Goal: Check status

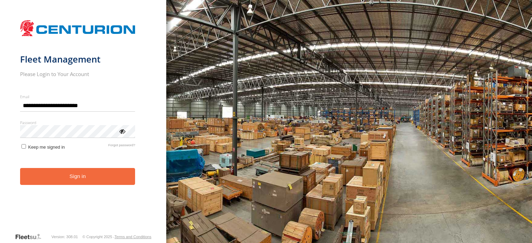
click at [99, 175] on button "Sign in" at bounding box center [77, 176] width 115 height 17
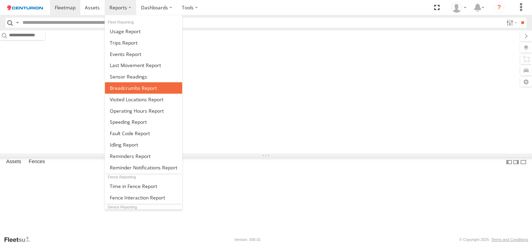
click at [130, 91] on link at bounding box center [143, 87] width 77 height 11
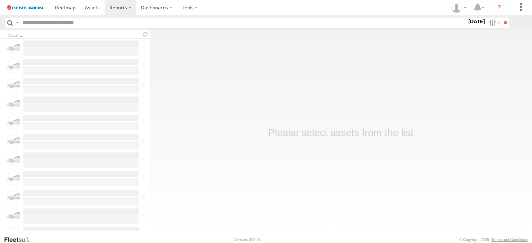
click at [77, 21] on input "text" at bounding box center [243, 23] width 447 height 10
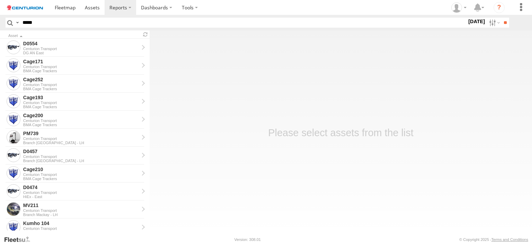
type input "*****"
click at [468, 20] on label "[DATE]" at bounding box center [476, 22] width 19 height 8
click at [0, 0] on label at bounding box center [0, 0] width 0 height 0
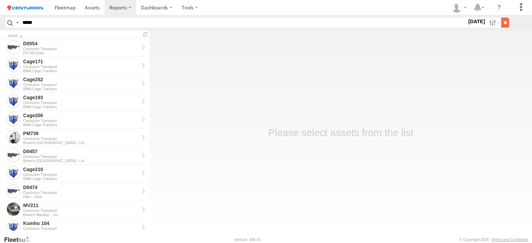
click at [506, 19] on input "**" at bounding box center [505, 23] width 8 height 10
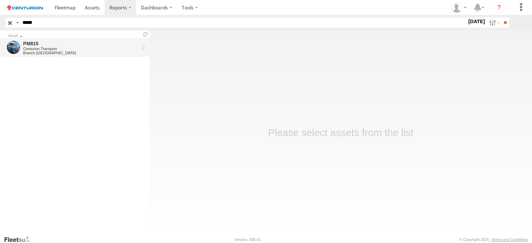
click at [46, 47] on div "Centurion Transport" at bounding box center [81, 49] width 116 height 4
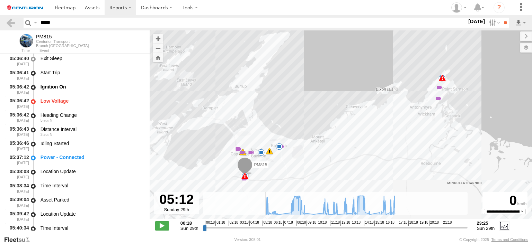
scroll to position [1020, 0]
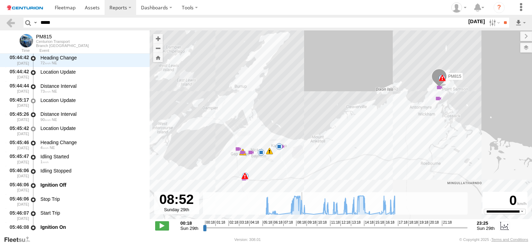
drag, startPoint x: 205, startPoint y: 230, endPoint x: 301, endPoint y: 214, distance: 97.3
click at [301, 225] on input "range" at bounding box center [335, 228] width 265 height 7
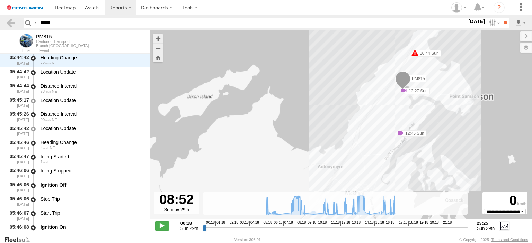
drag, startPoint x: 443, startPoint y: 79, endPoint x: 320, endPoint y: 145, distance: 140.4
click at [320, 145] on div "PM815 05:36 Sun 05:40 Sun 05:50 Sun 09:55 Sun 10:44 Sun 12:45 Sun 13:27 Sun 14:…" at bounding box center [341, 128] width 382 height 196
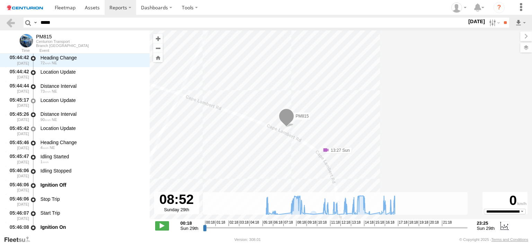
drag, startPoint x: 327, startPoint y: 140, endPoint x: 382, endPoint y: 98, distance: 69.0
click at [382, 98] on div "PM815 05:36 Sun 05:40 Sun 05:50 Sun 09:55 Sun 10:44 Sun 12:45 Sun 13:27 Sun 14:…" at bounding box center [341, 128] width 382 height 196
drag, startPoint x: 230, startPoint y: 166, endPoint x: 262, endPoint y: 151, distance: 35.8
click at [262, 151] on div "PM815 05:36 Sun 05:40 Sun 05:50 Sun 09:55 Sun 10:44 Sun 12:45 Sun 13:27 Sun 14:…" at bounding box center [341, 128] width 382 height 196
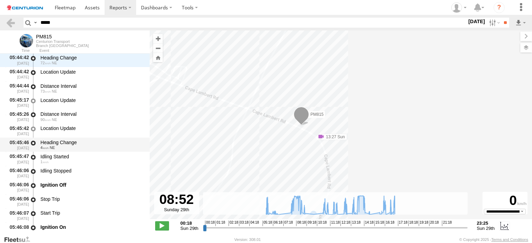
scroll to position [1124, 0]
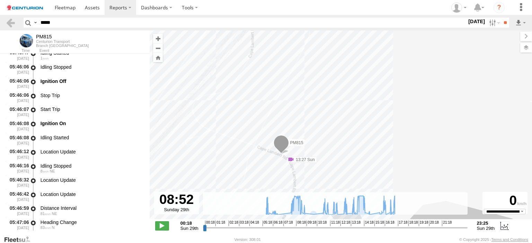
drag, startPoint x: 186, startPoint y: 147, endPoint x: 226, endPoint y: 167, distance: 44.9
click at [226, 167] on div "PM815 05:36 Sun 05:40 Sun 05:50 Sun 09:55 Sun 10:44 Sun 12:45 Sun 13:27 Sun 14:…" at bounding box center [341, 128] width 382 height 196
click at [158, 225] on span at bounding box center [162, 226] width 14 height 9
type input "**********"
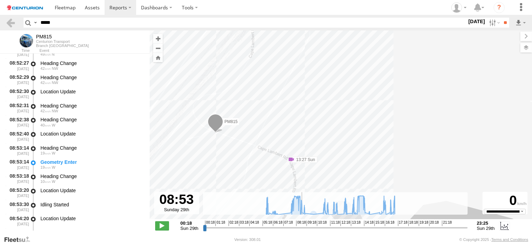
scroll to position [14007, 0]
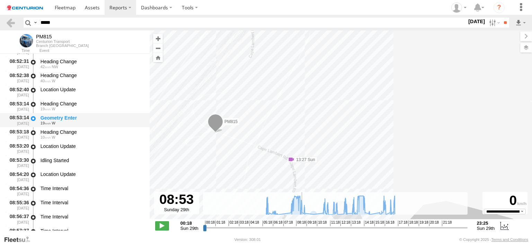
click at [54, 115] on div "Geometry Enter" at bounding box center [92, 118] width 103 height 6
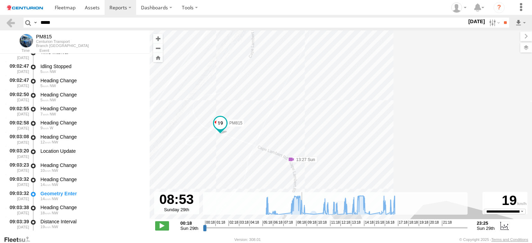
scroll to position [14319, 0]
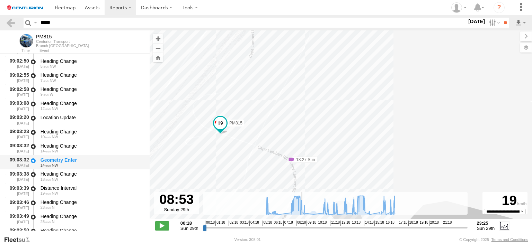
click at [51, 162] on div "Geometry Enter" at bounding box center [92, 160] width 103 height 6
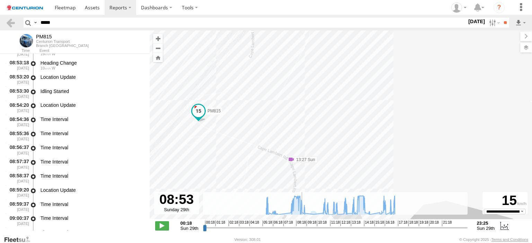
scroll to position [14042, 0]
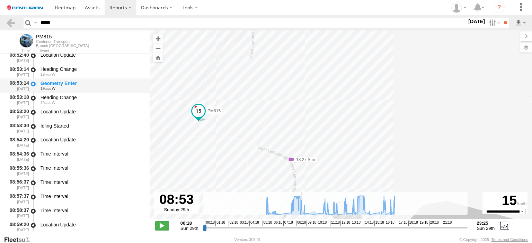
click at [55, 82] on div "Geometry Enter" at bounding box center [92, 83] width 103 height 6
